Goal: Task Accomplishment & Management: Manage account settings

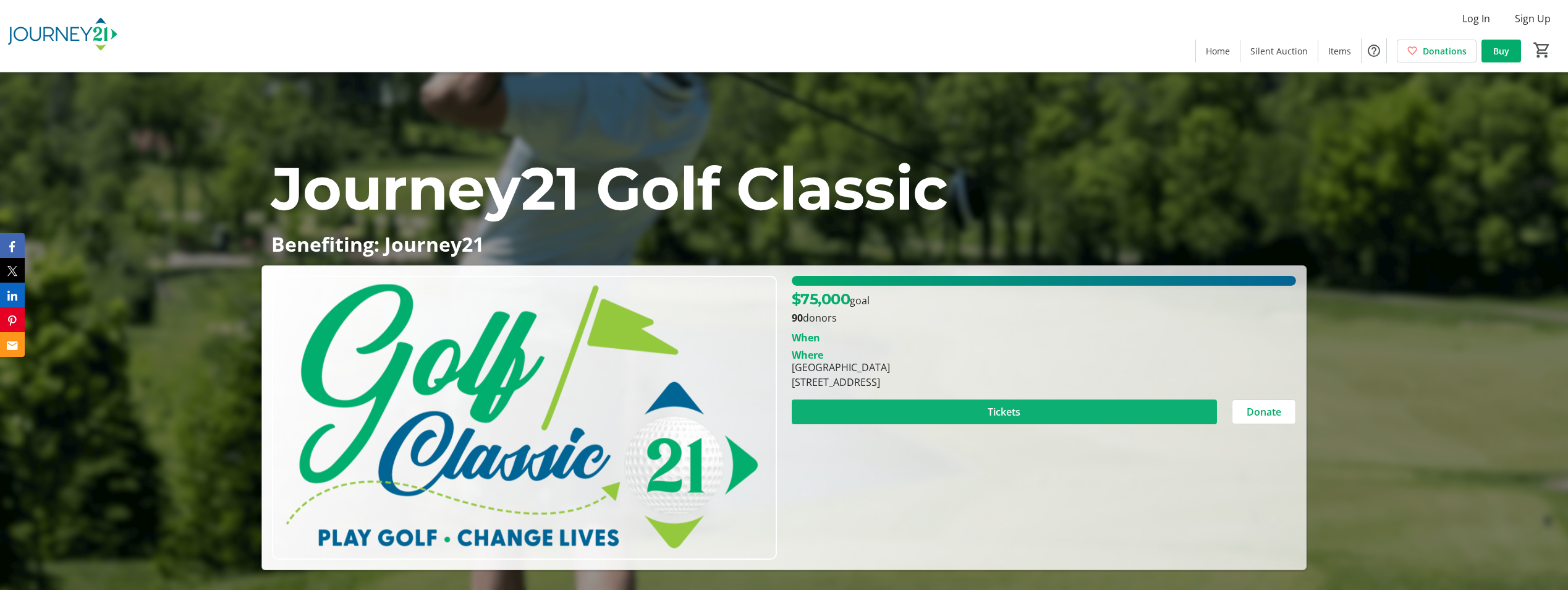
click at [1002, 415] on span "Tickets" at bounding box center [1004, 412] width 33 height 15
click at [1478, 20] on span "Log In" at bounding box center [1476, 19] width 28 height 15
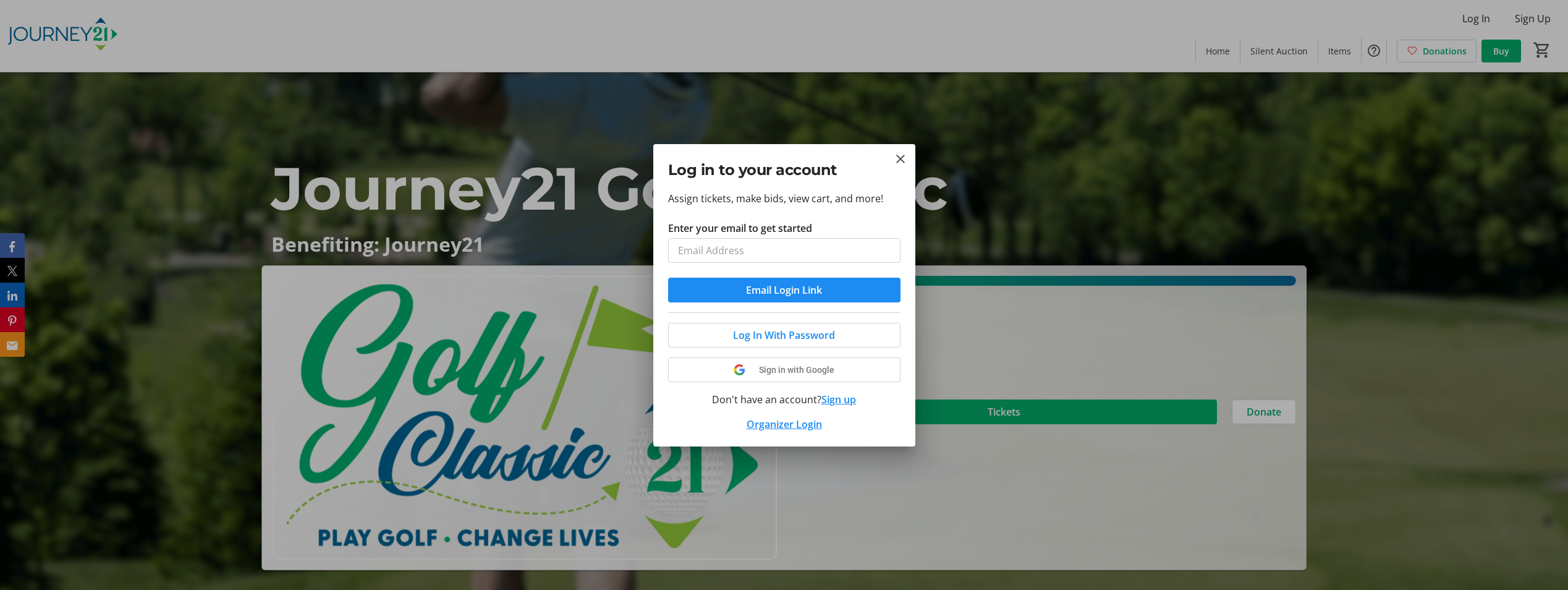
click at [839, 399] on button "Sign up" at bounding box center [838, 400] width 35 height 15
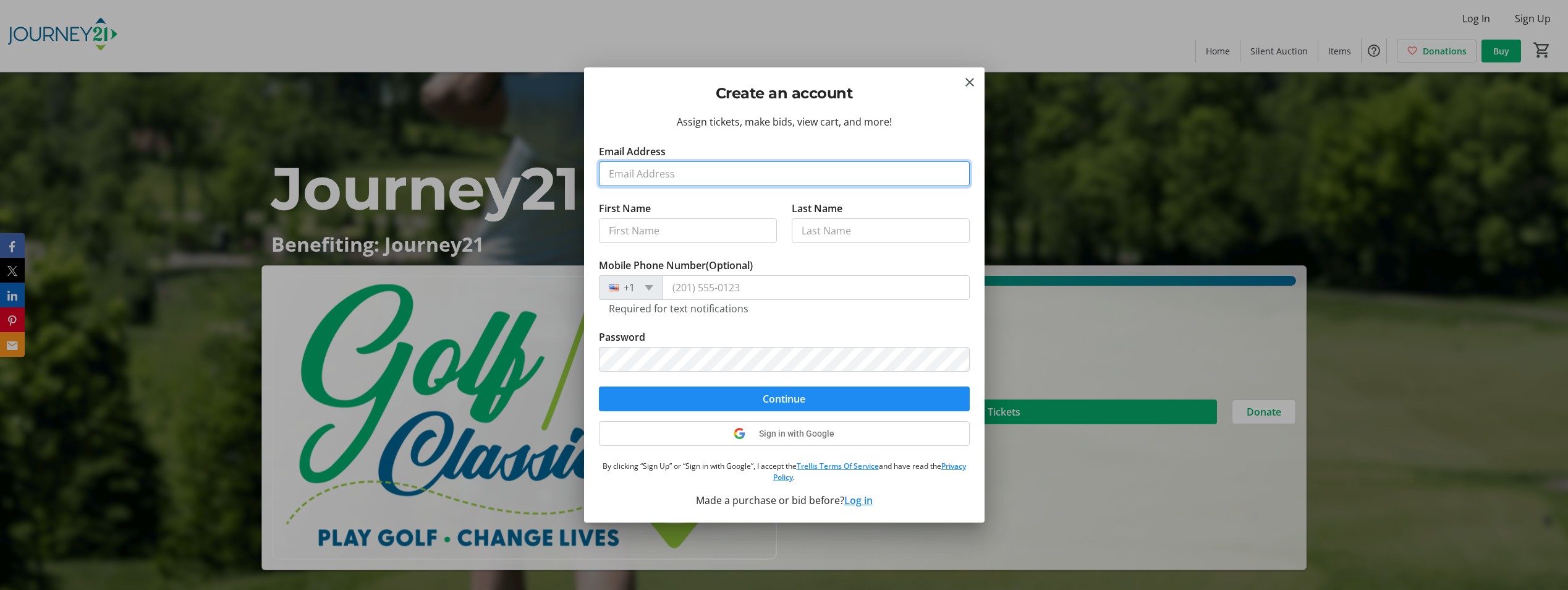
click at [650, 177] on input "Email Address" at bounding box center [784, 174] width 371 height 24
type input "[PERSON_NAME][EMAIL_ADDRESS][PERSON_NAME][DOMAIN_NAME]"
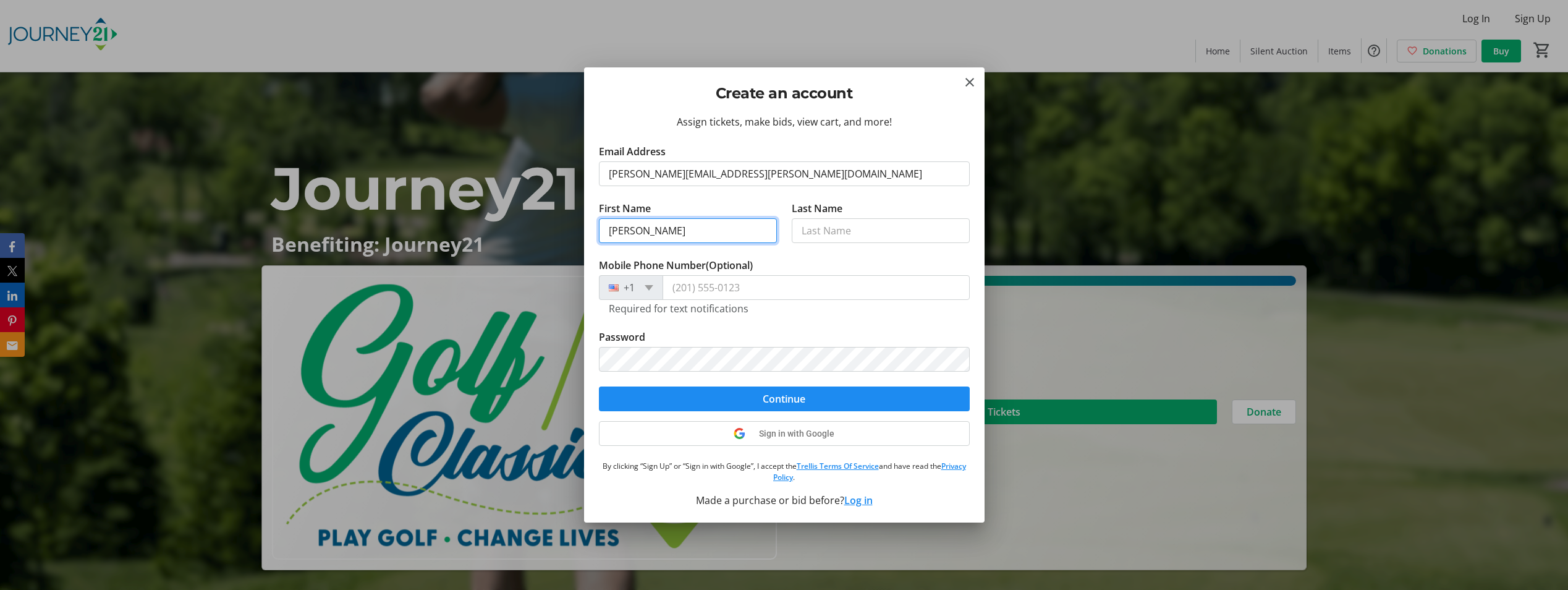
type input "[PERSON_NAME]"
type input "Bodus"
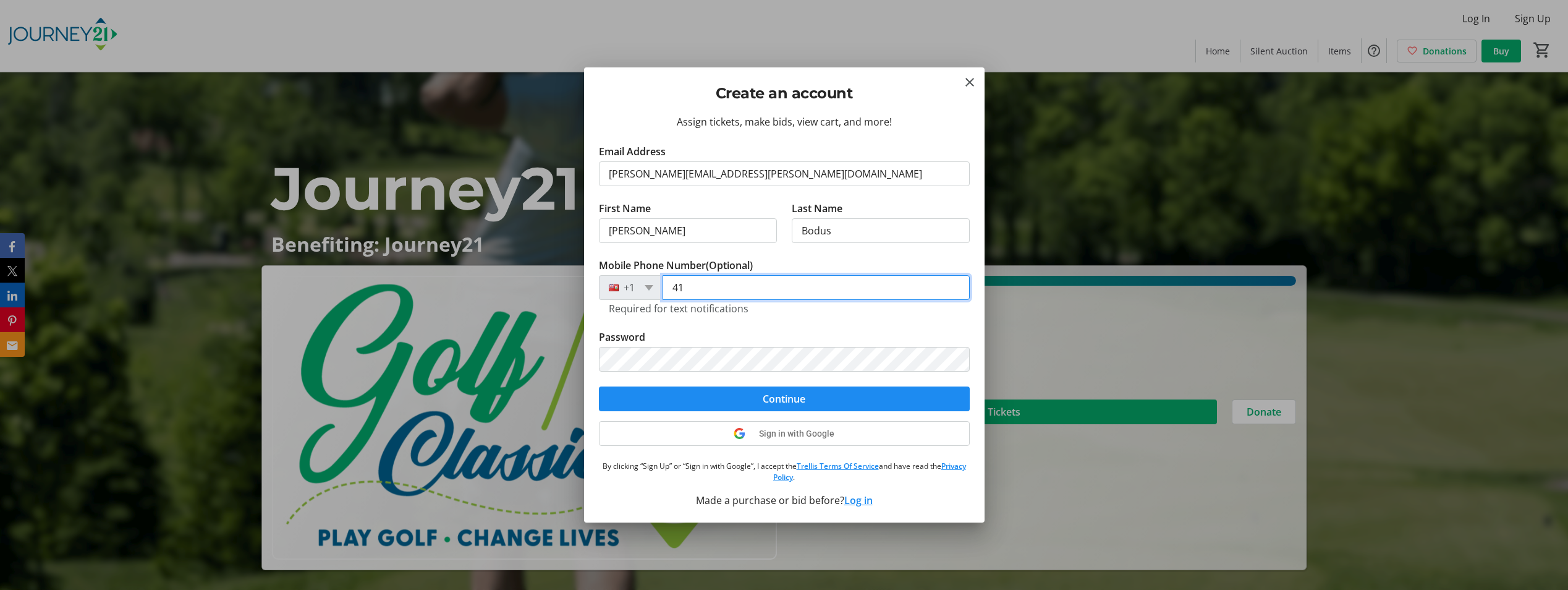
type input "4"
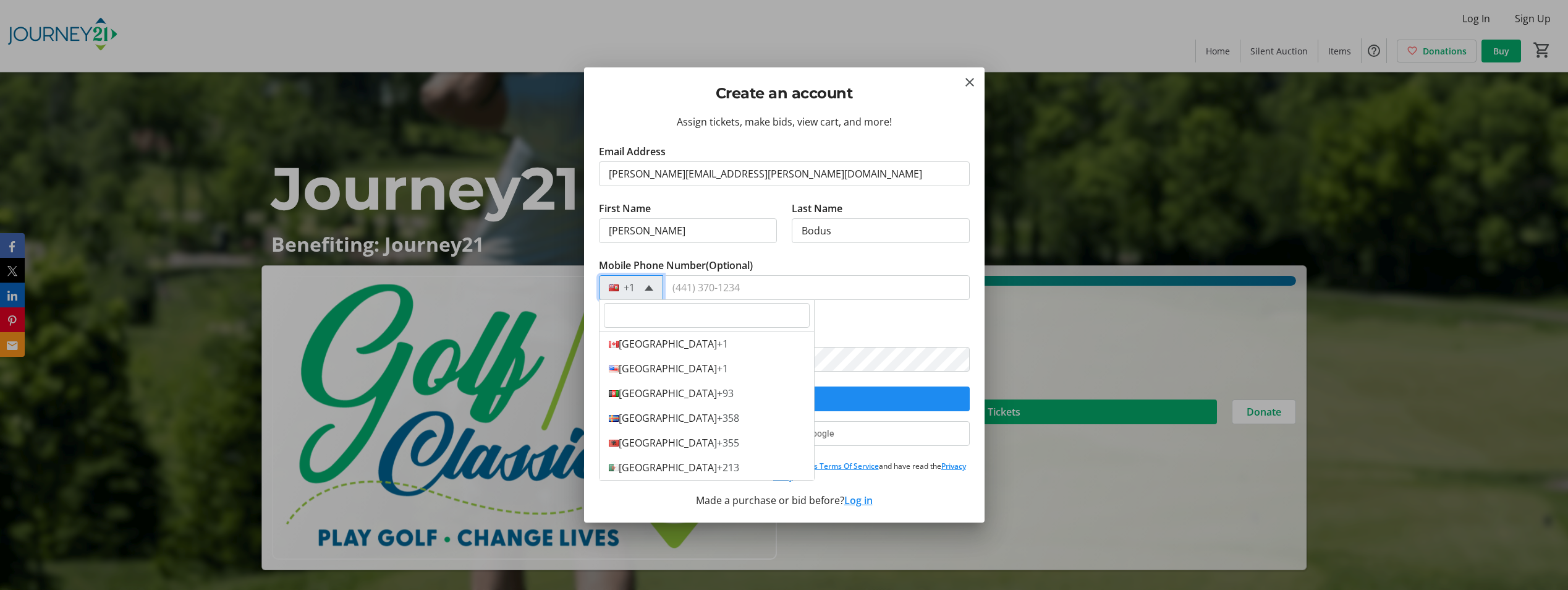
click at [647, 287] on span at bounding box center [649, 288] width 8 height 6
click at [678, 371] on div "United States +1" at bounding box center [707, 369] width 215 height 24
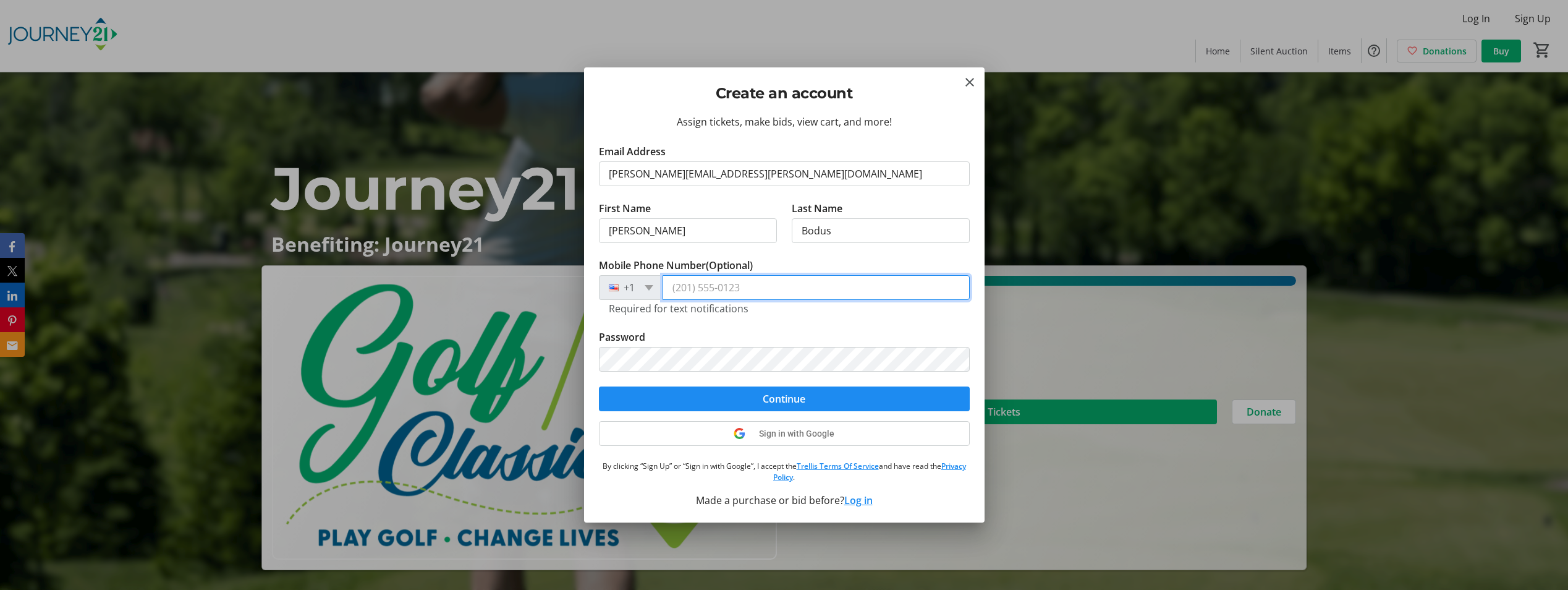
click at [683, 296] on input "Mobile Phone Number (Optional)" at bounding box center [816, 287] width 307 height 24
type input "[PHONE_NUMBER]"
click at [756, 403] on span "submit" at bounding box center [784, 399] width 371 height 30
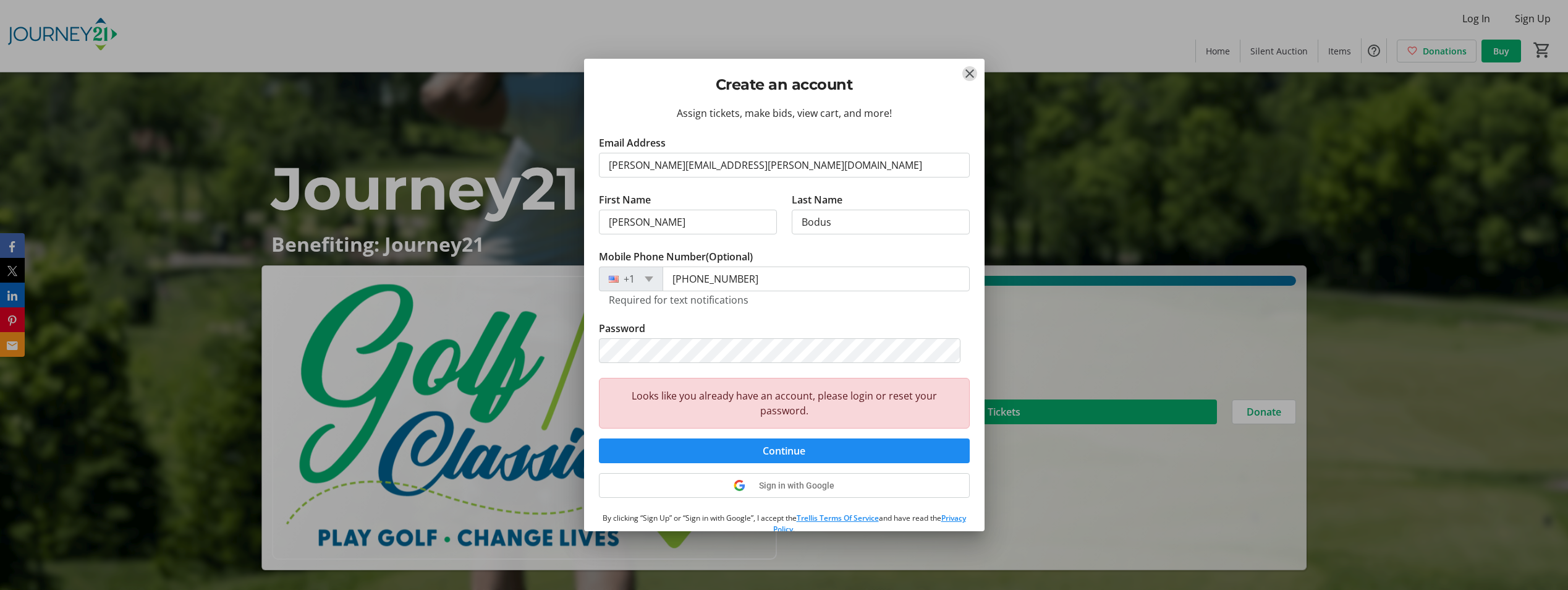
click at [969, 75] on mat-icon "Close" at bounding box center [970, 74] width 15 height 15
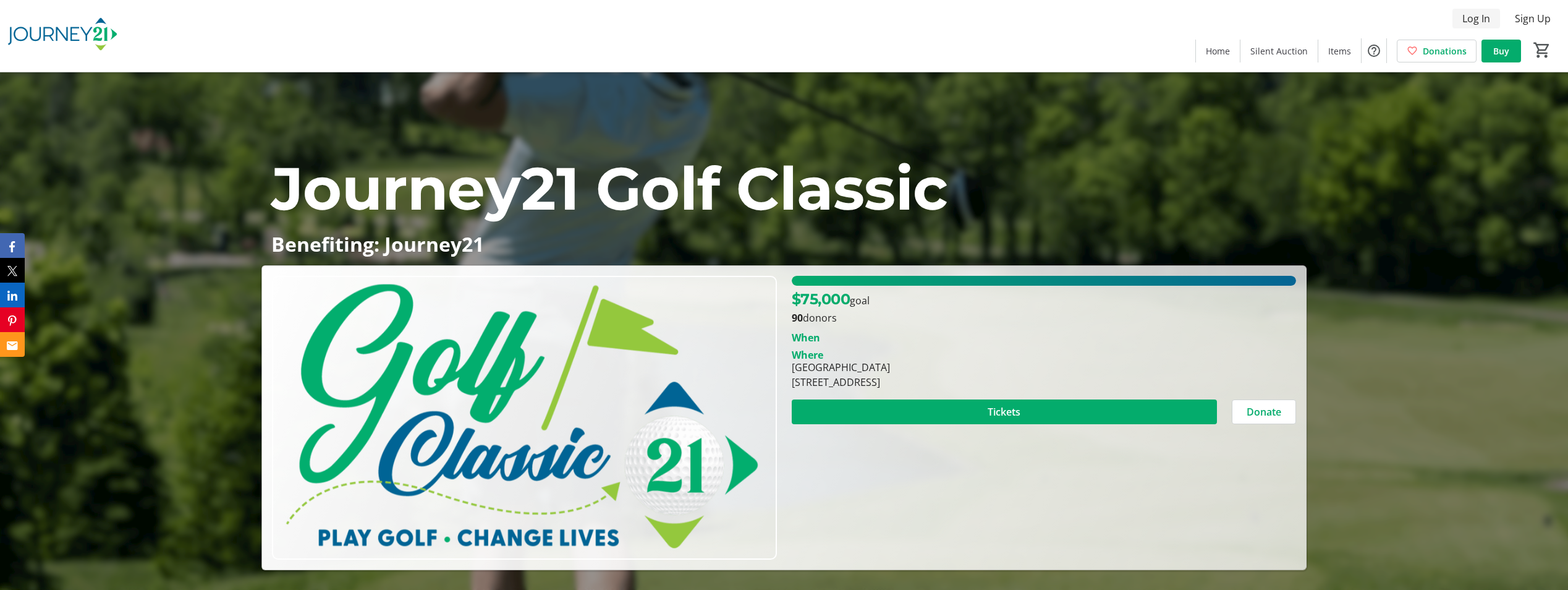
click at [1471, 19] on span "Log In" at bounding box center [1476, 19] width 28 height 15
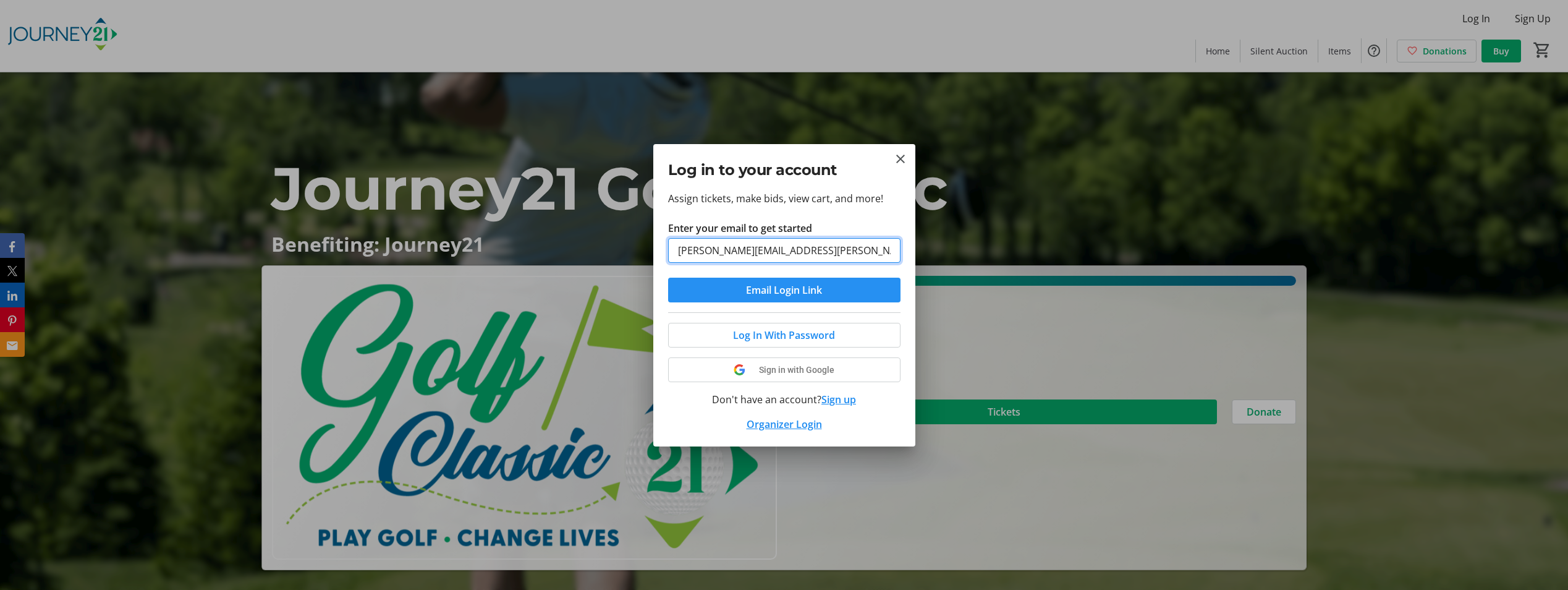
type input "[PERSON_NAME][EMAIL_ADDRESS][PERSON_NAME][DOMAIN_NAME]"
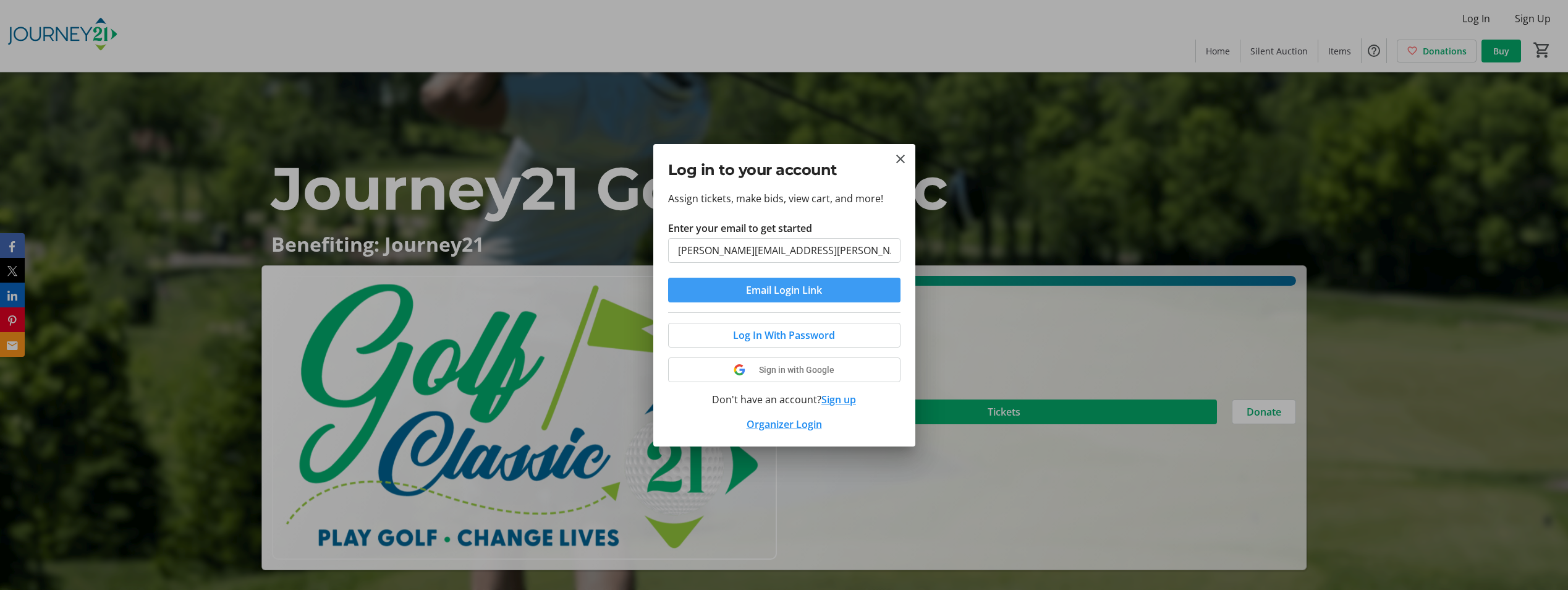
click at [786, 289] on span "Email Login Link" at bounding box center [784, 290] width 76 height 15
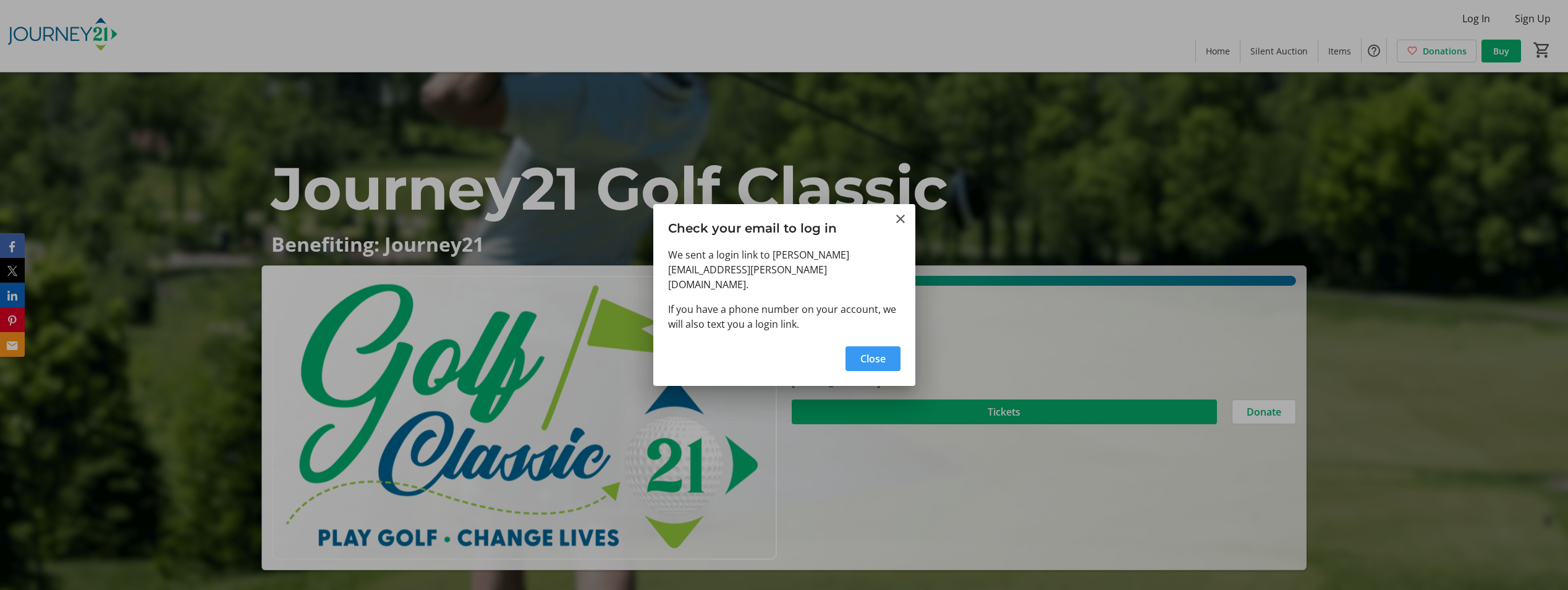
click at [873, 355] on span "Close" at bounding box center [873, 358] width 25 height 15
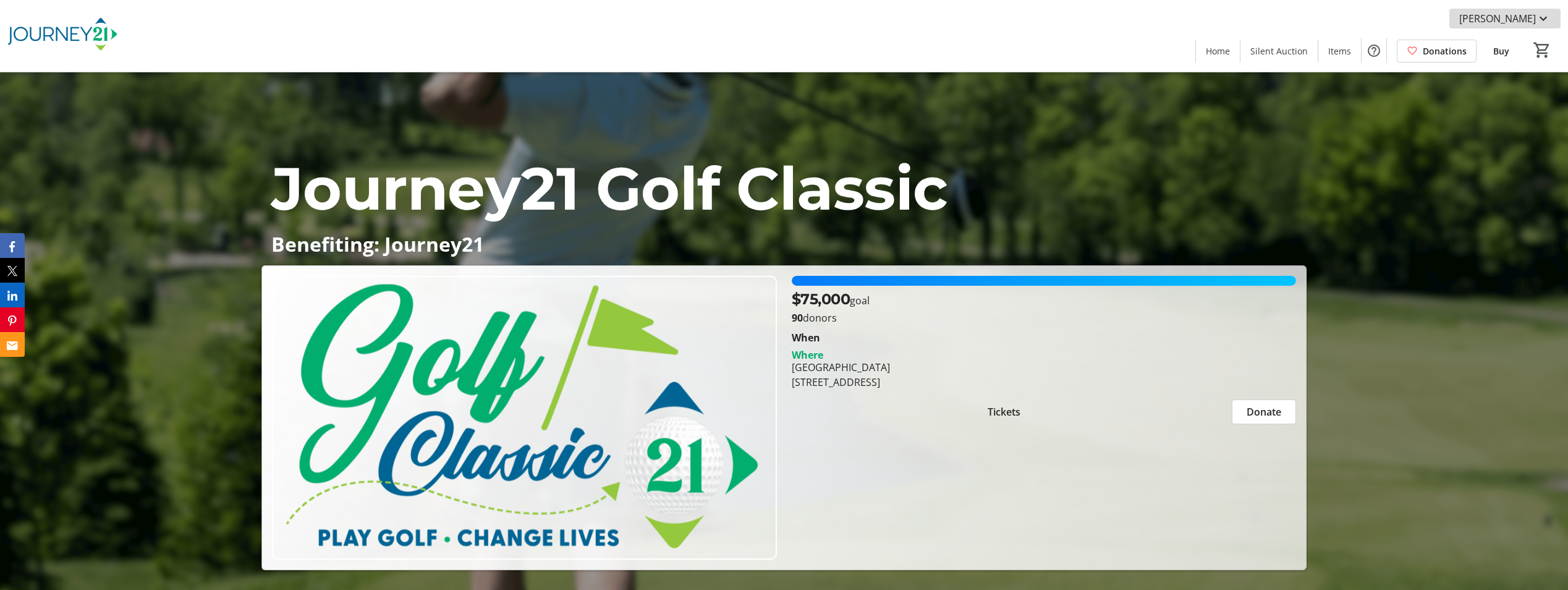
click at [1541, 18] on mat-icon at bounding box center [1543, 19] width 15 height 15
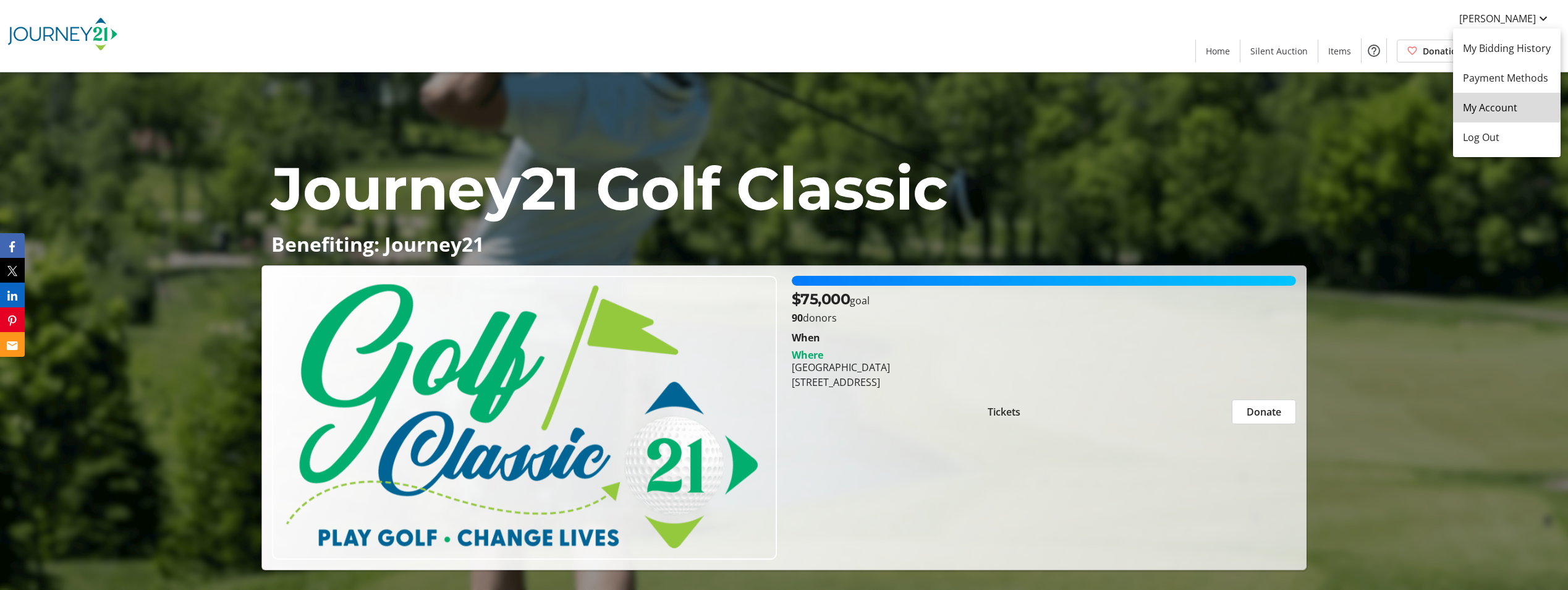
click at [1492, 105] on span "My Account" at bounding box center [1507, 108] width 88 height 15
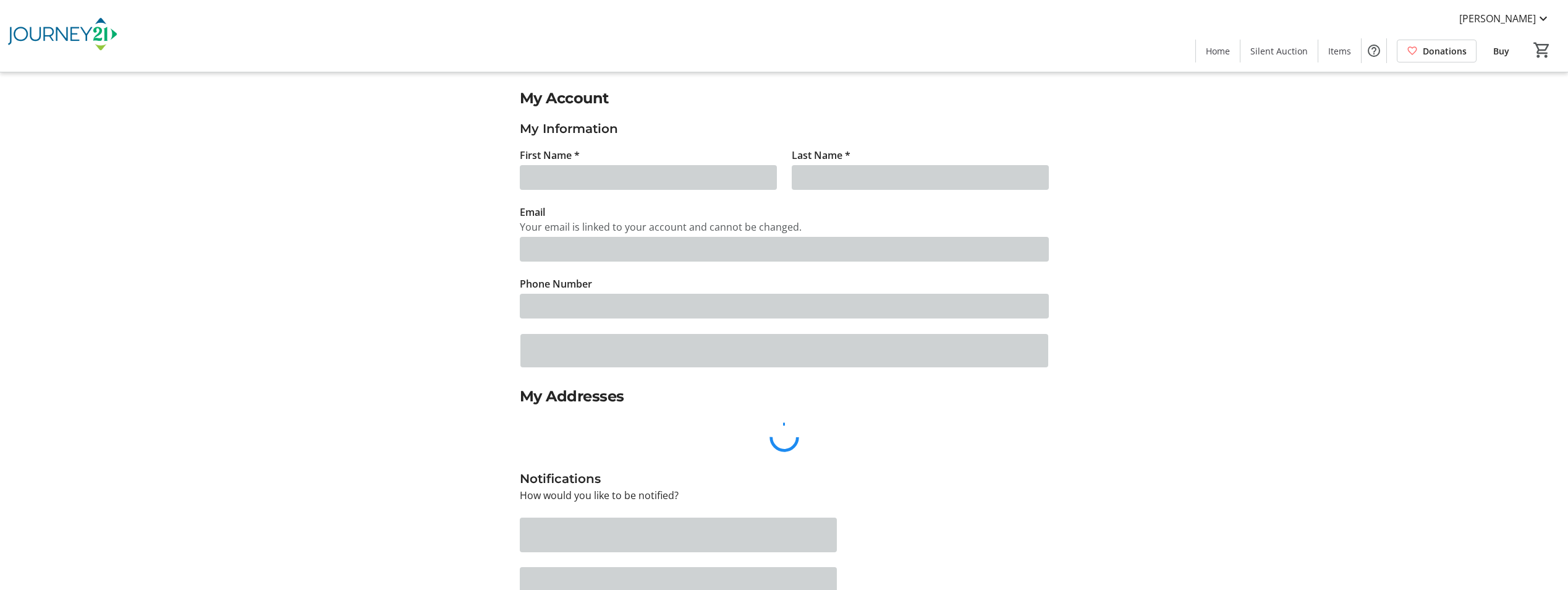
type input "[PERSON_NAME]"
type input "Bodus"
type input "[PERSON_NAME][EMAIL_ADDRESS][PERSON_NAME][DOMAIN_NAME]"
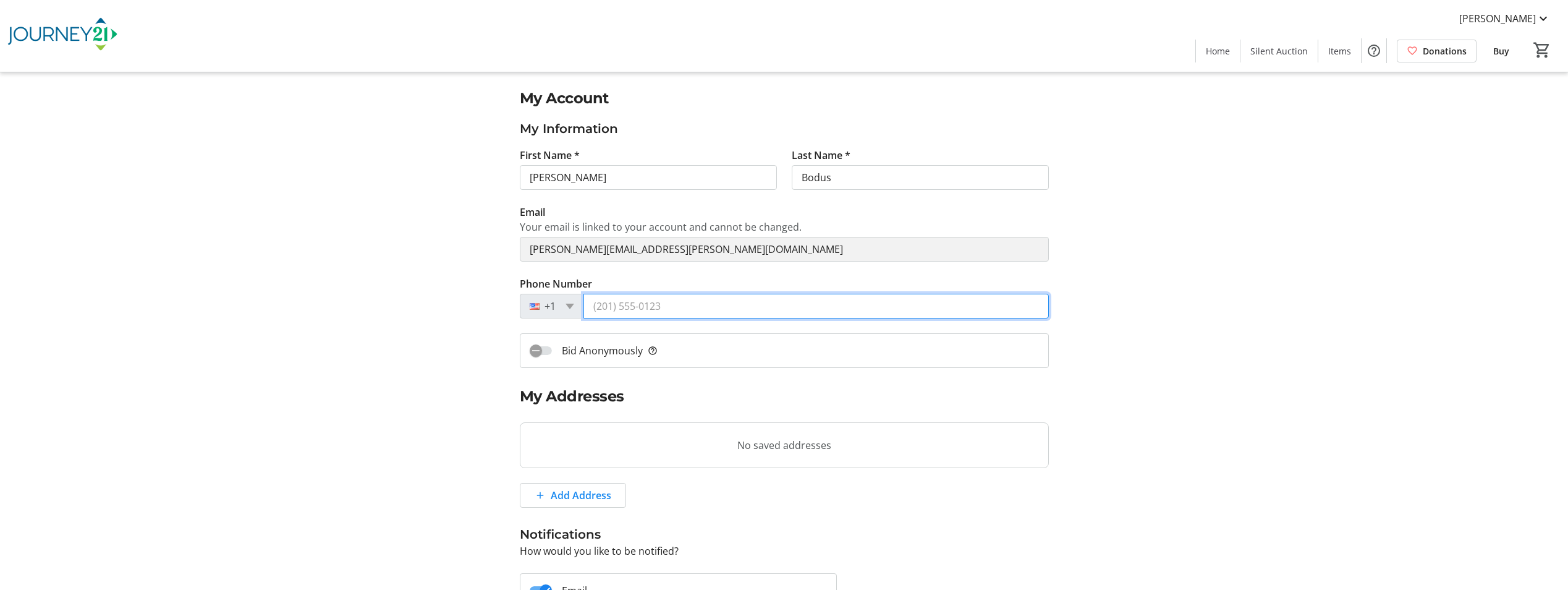
click at [616, 305] on input "Phone Number" at bounding box center [815, 306] width 465 height 24
type input "[PHONE_NUMBER]"
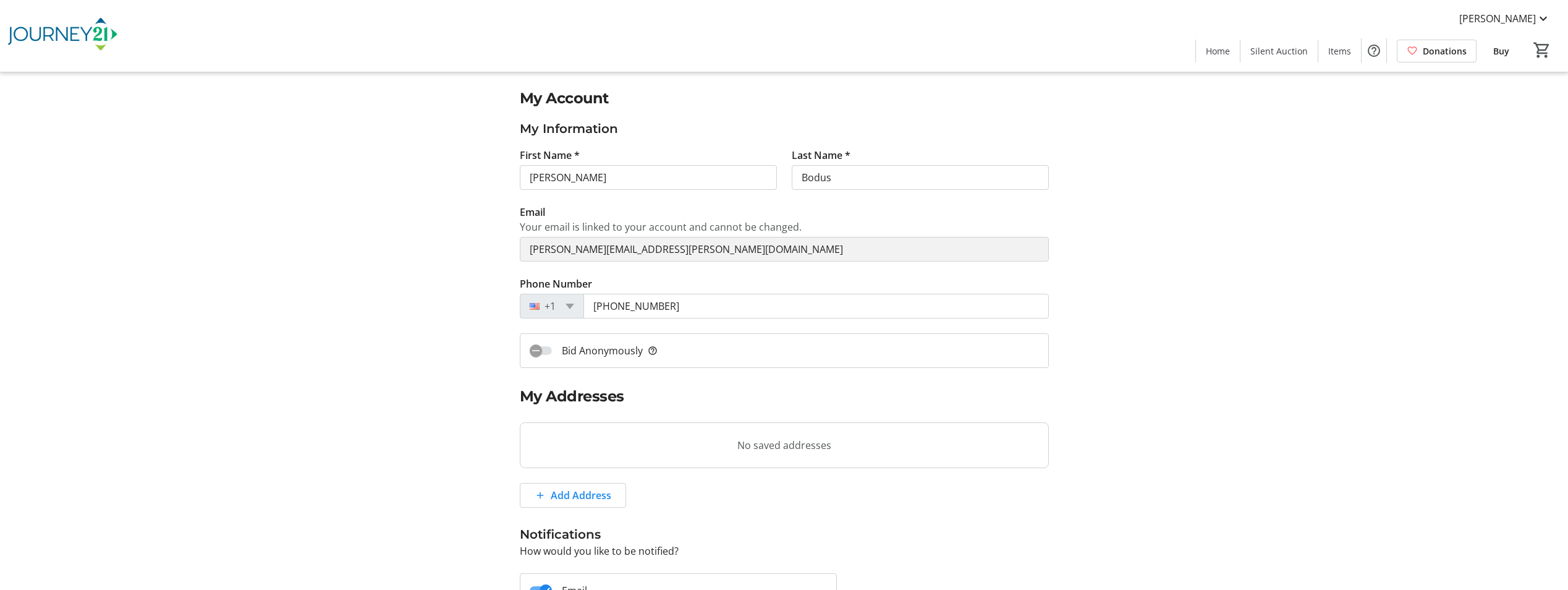
click at [453, 340] on div "My Account My Information First Name * [PERSON_NAME] Last Name * [PERSON_NAME] …" at bounding box center [784, 446] width 815 height 719
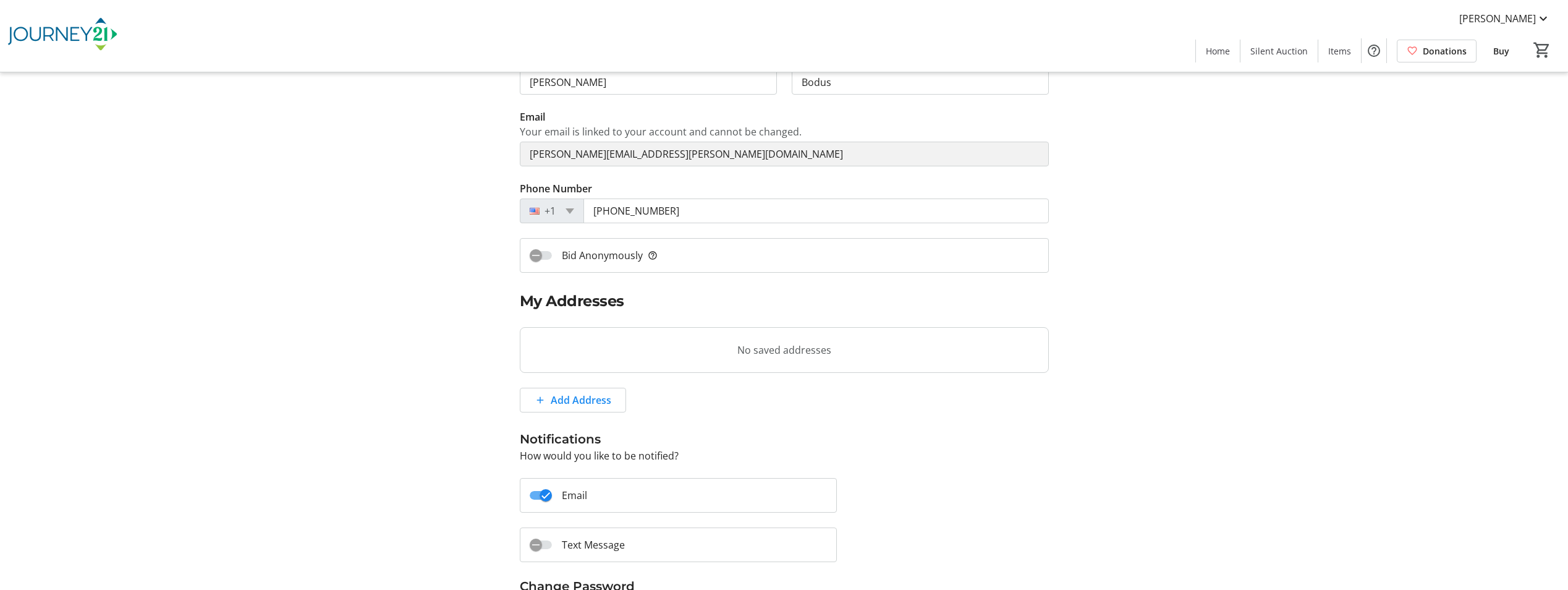
scroll to position [124, 0]
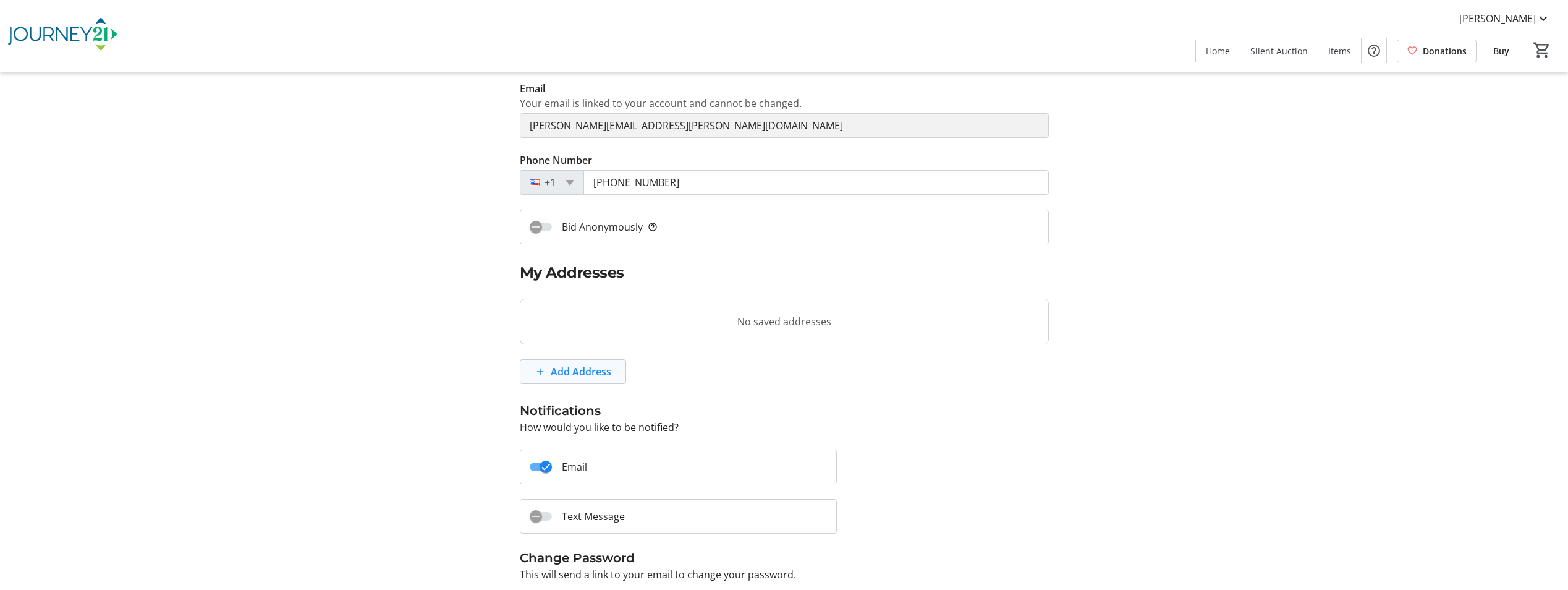
click at [577, 371] on span "Add Address" at bounding box center [580, 371] width 61 height 15
select select "CA"
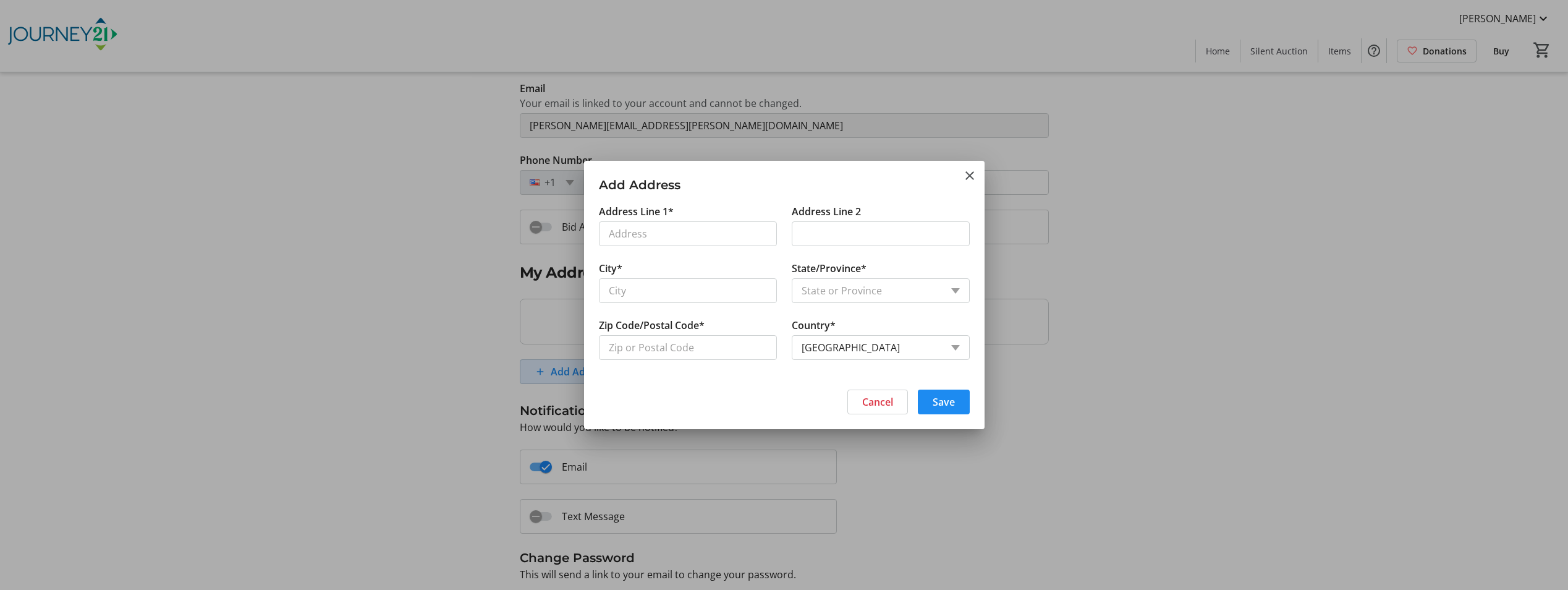
scroll to position [0, 0]
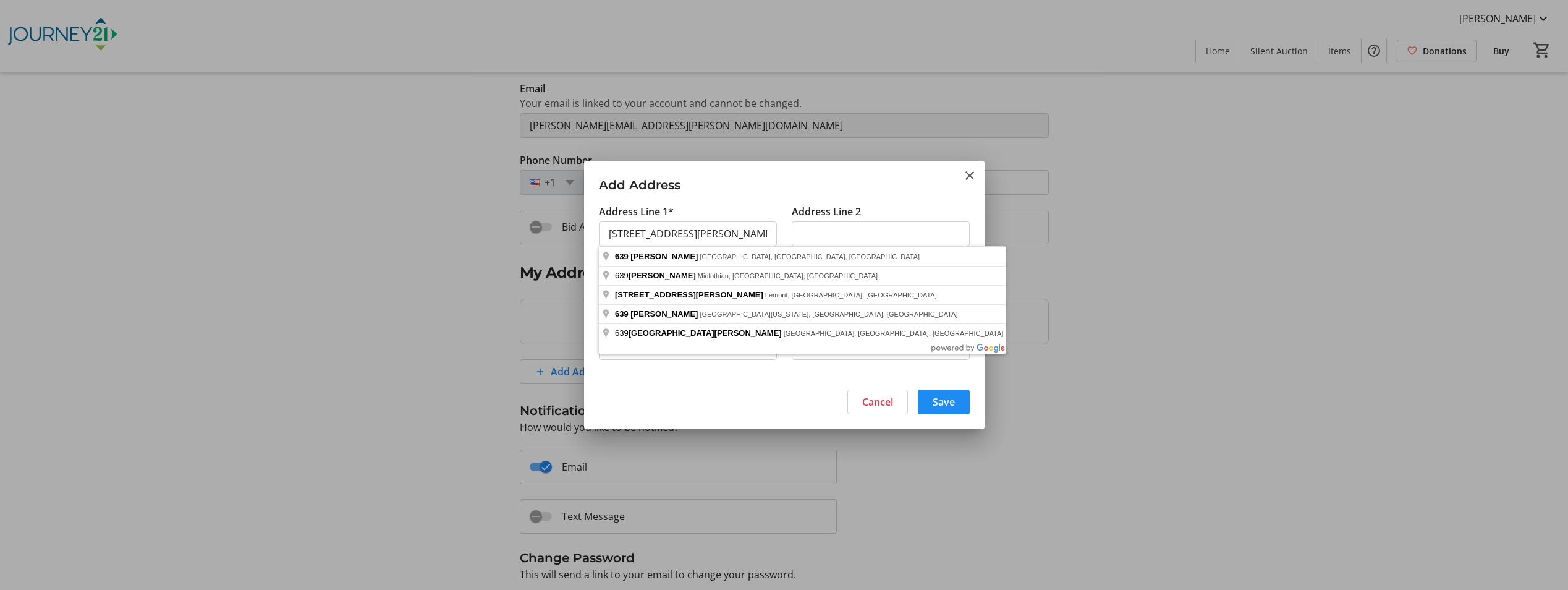
type input "[STREET_ADDRESS][PERSON_NAME]"
type input "[GEOGRAPHIC_DATA][US_STATE]"
type input "53074"
select select "US"
select select "WI"
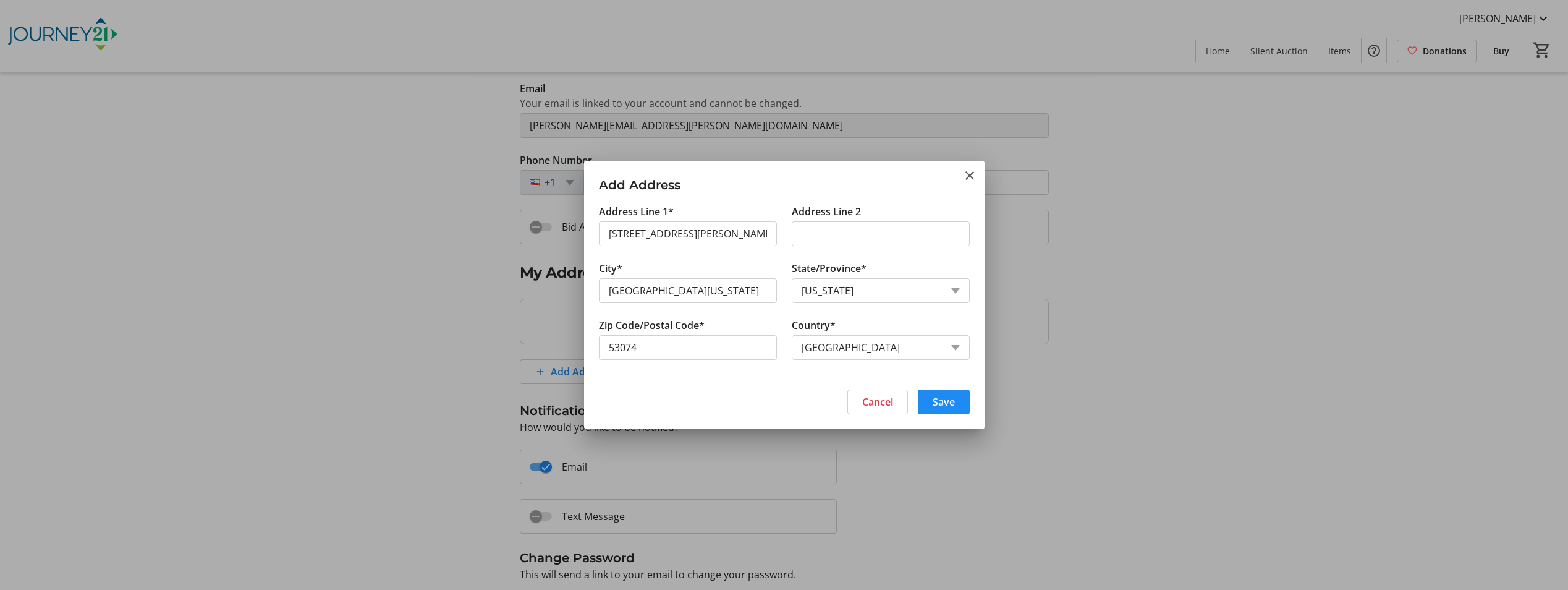
click at [935, 399] on span "Save" at bounding box center [944, 402] width 22 height 15
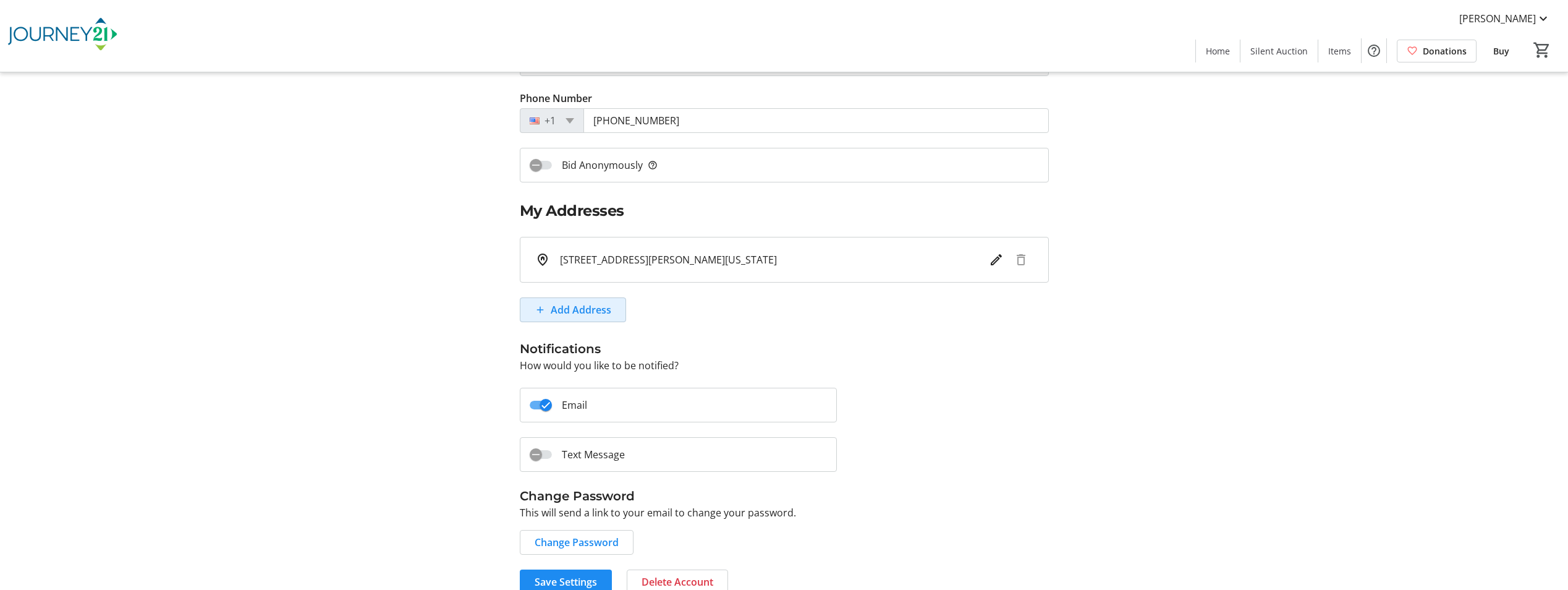
scroll to position [204, 0]
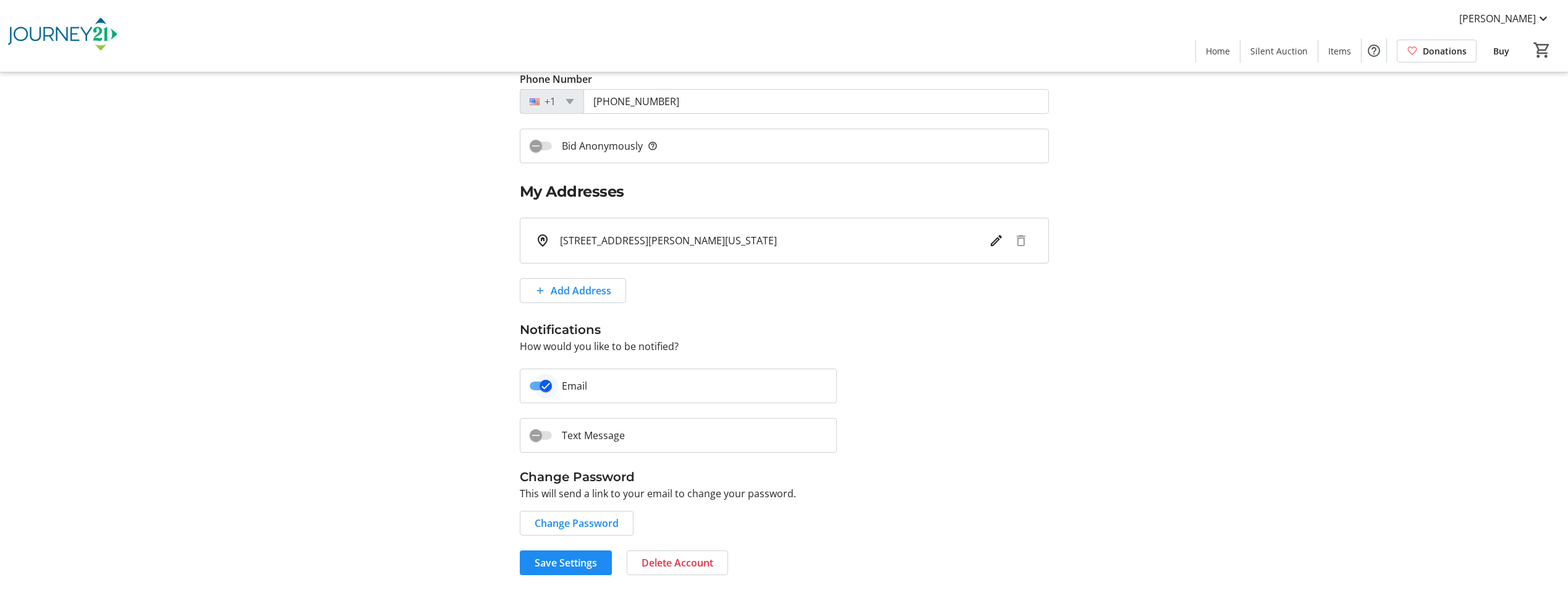
click at [534, 384] on span "button" at bounding box center [545, 386] width 24 height 24
click at [544, 433] on span "button" at bounding box center [535, 435] width 24 height 24
click at [464, 437] on div "My Account My Information First Name * [PERSON_NAME] Last Name * [PERSON_NAME] …" at bounding box center [784, 229] width 815 height 692
click at [562, 567] on span "Save Settings" at bounding box center [565, 563] width 63 height 15
click at [557, 566] on span "Save Settings" at bounding box center [565, 563] width 63 height 15
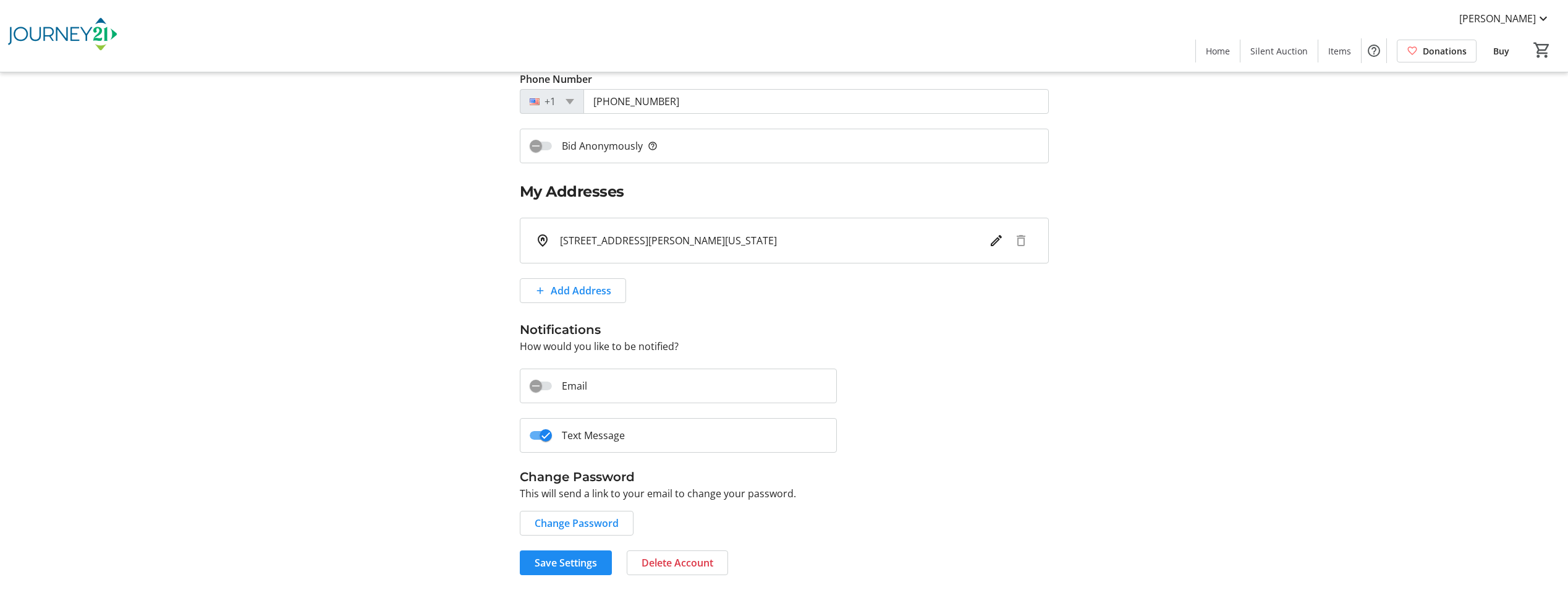
scroll to position [0, 0]
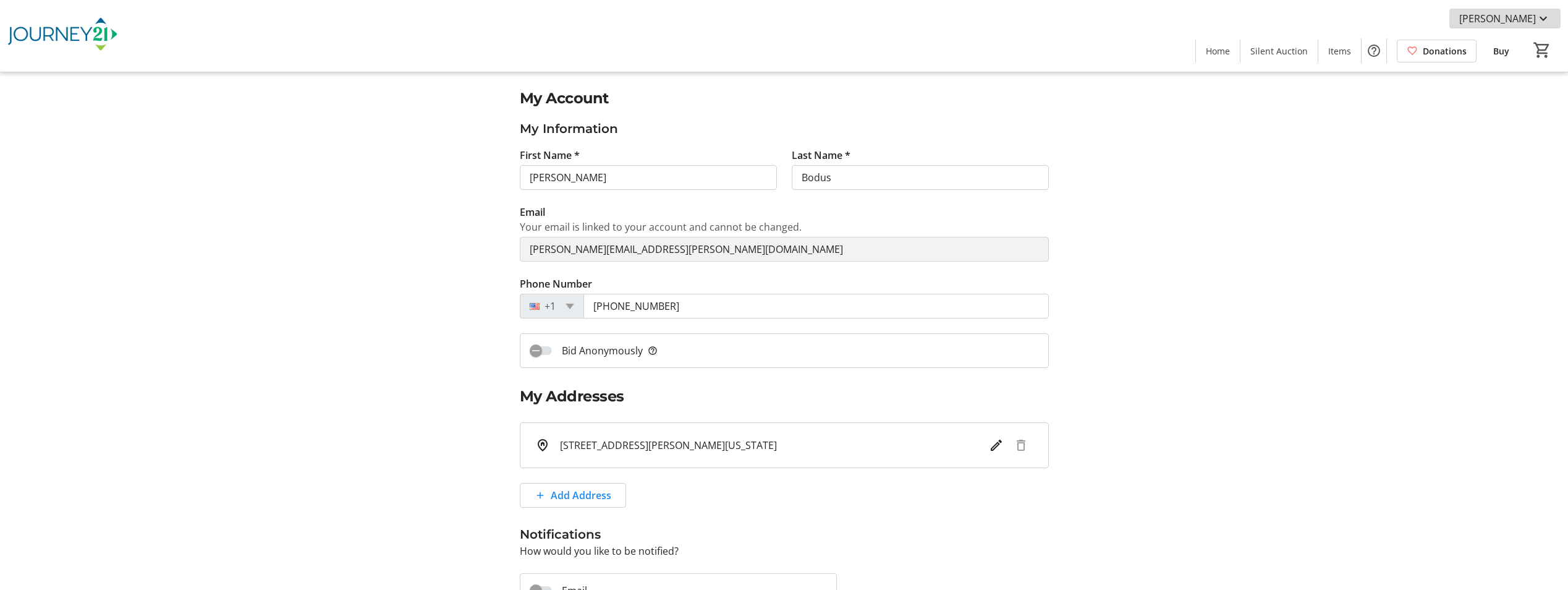
click at [1531, 21] on span "[PERSON_NAME]" at bounding box center [1498, 19] width 77 height 15
click at [1509, 78] on span "Payment Methods" at bounding box center [1507, 78] width 88 height 15
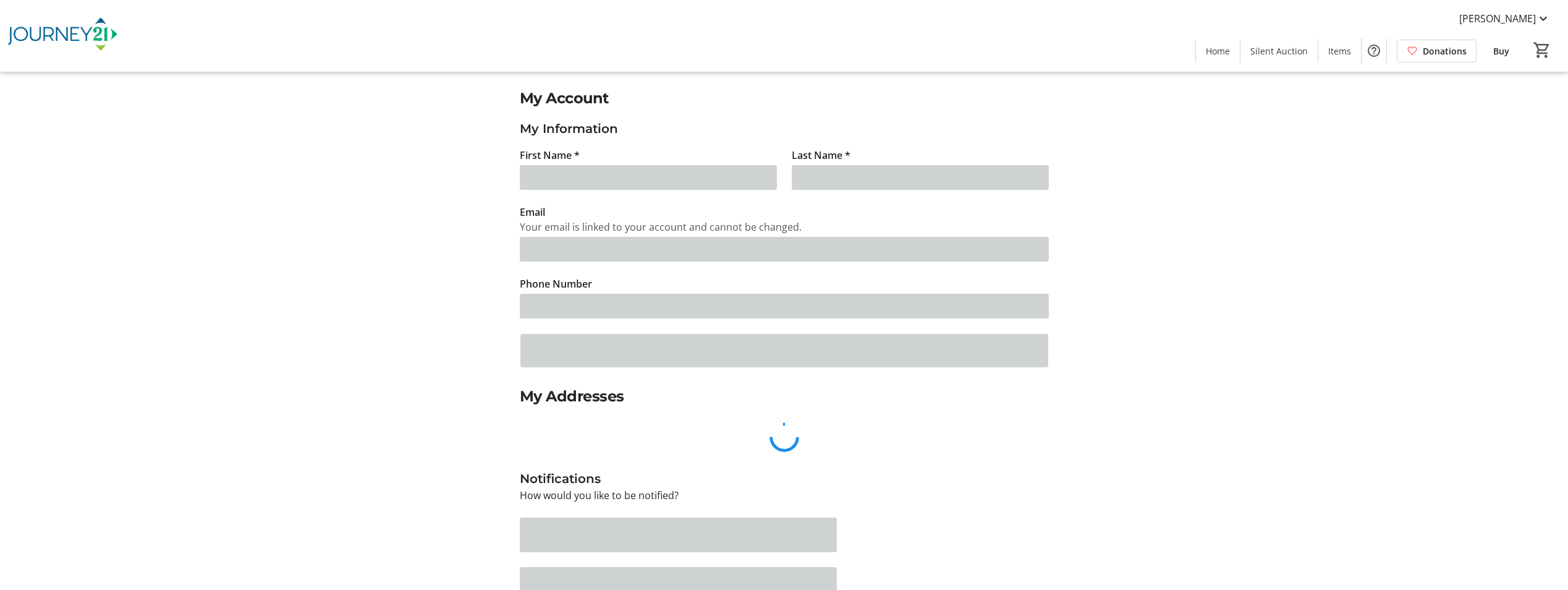
type input "[PERSON_NAME]"
type input "Bodus"
type input "[PERSON_NAME][EMAIL_ADDRESS][PERSON_NAME][DOMAIN_NAME]"
type input "[PHONE_NUMBER]"
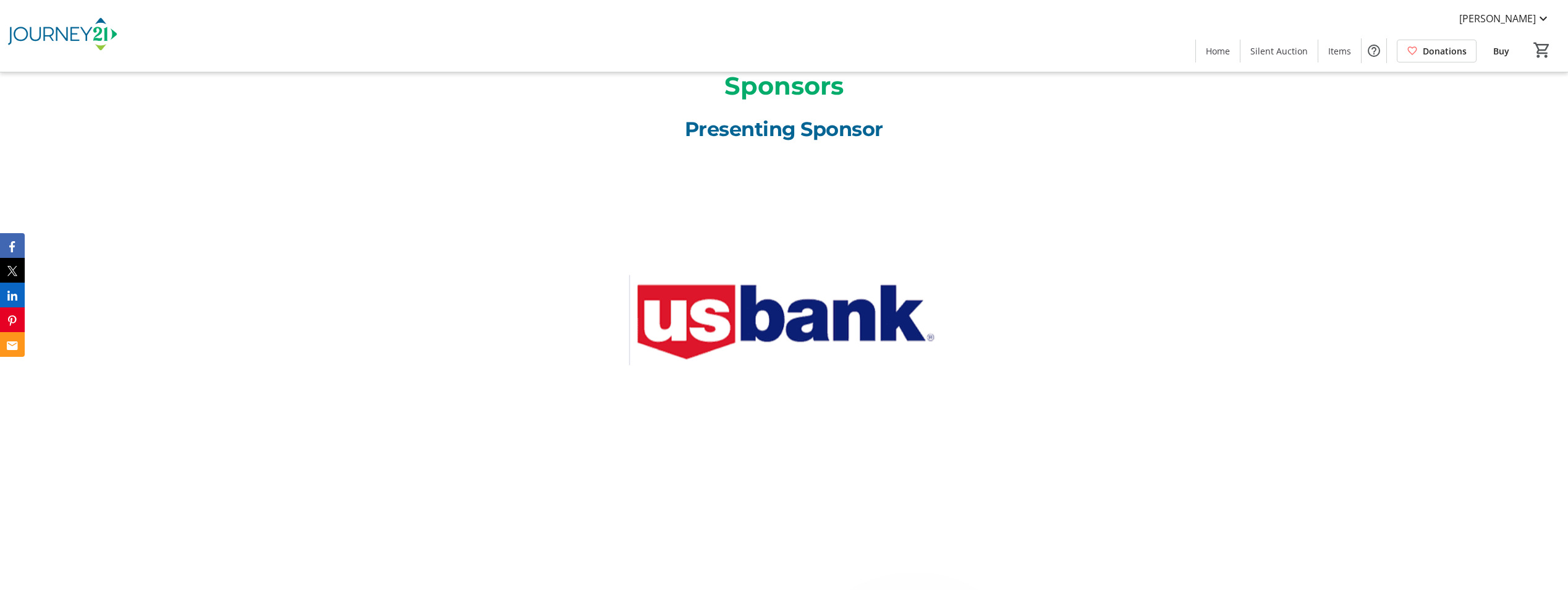
scroll to position [2845, 0]
